Goal: Browse casually: Explore the website without a specific task or goal

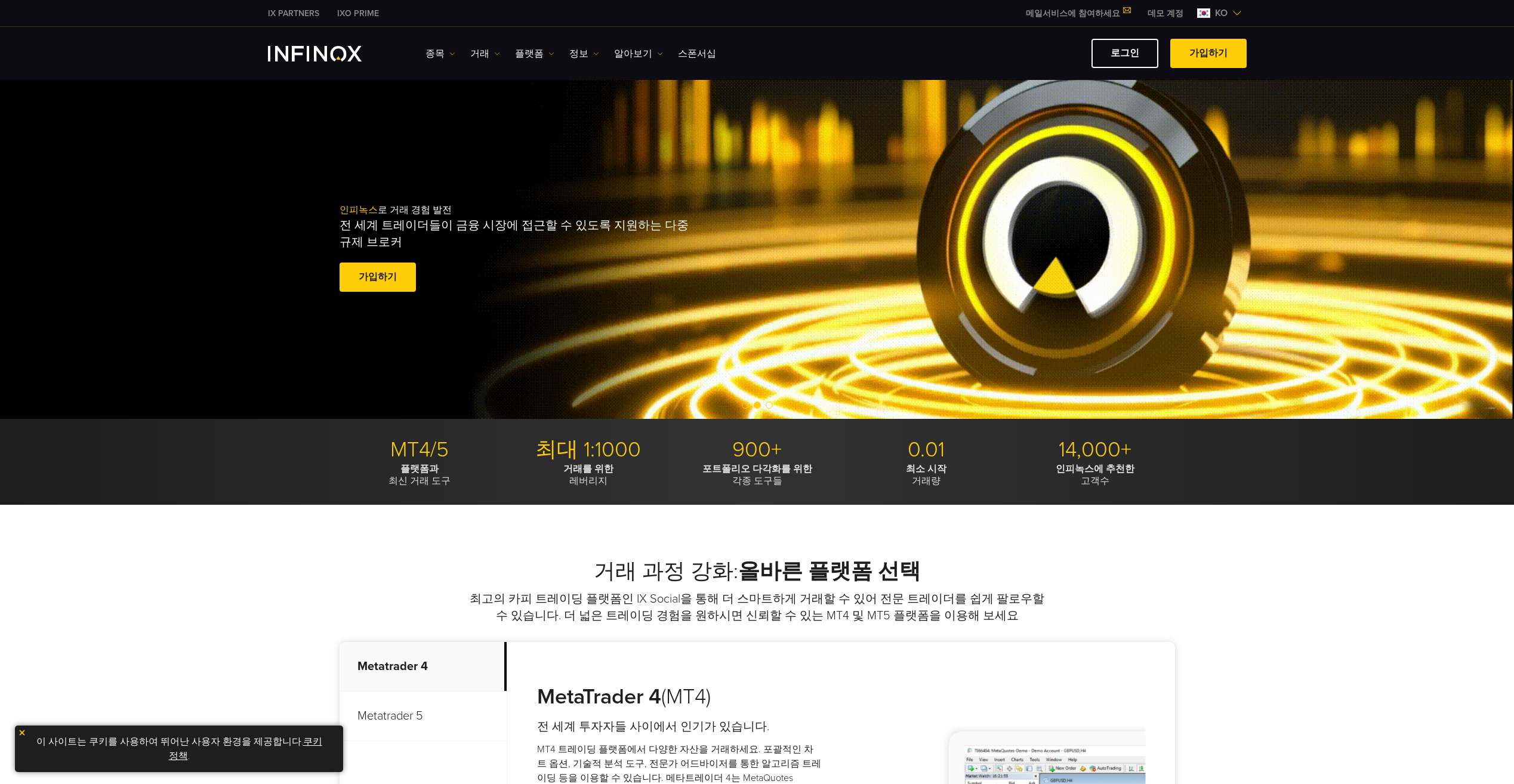
click at [749, 218] on div "인피녹스 로 거래 경험 발전 전 세계 트레이더들이 금융 시장에 접근할 수 있도록 지원하는 다중 규제 브로커 가입하기 훌륭해요. - 515개 리…" at bounding box center [757, 249] width 1514 height 339
